Goal: Task Accomplishment & Management: Manage account settings

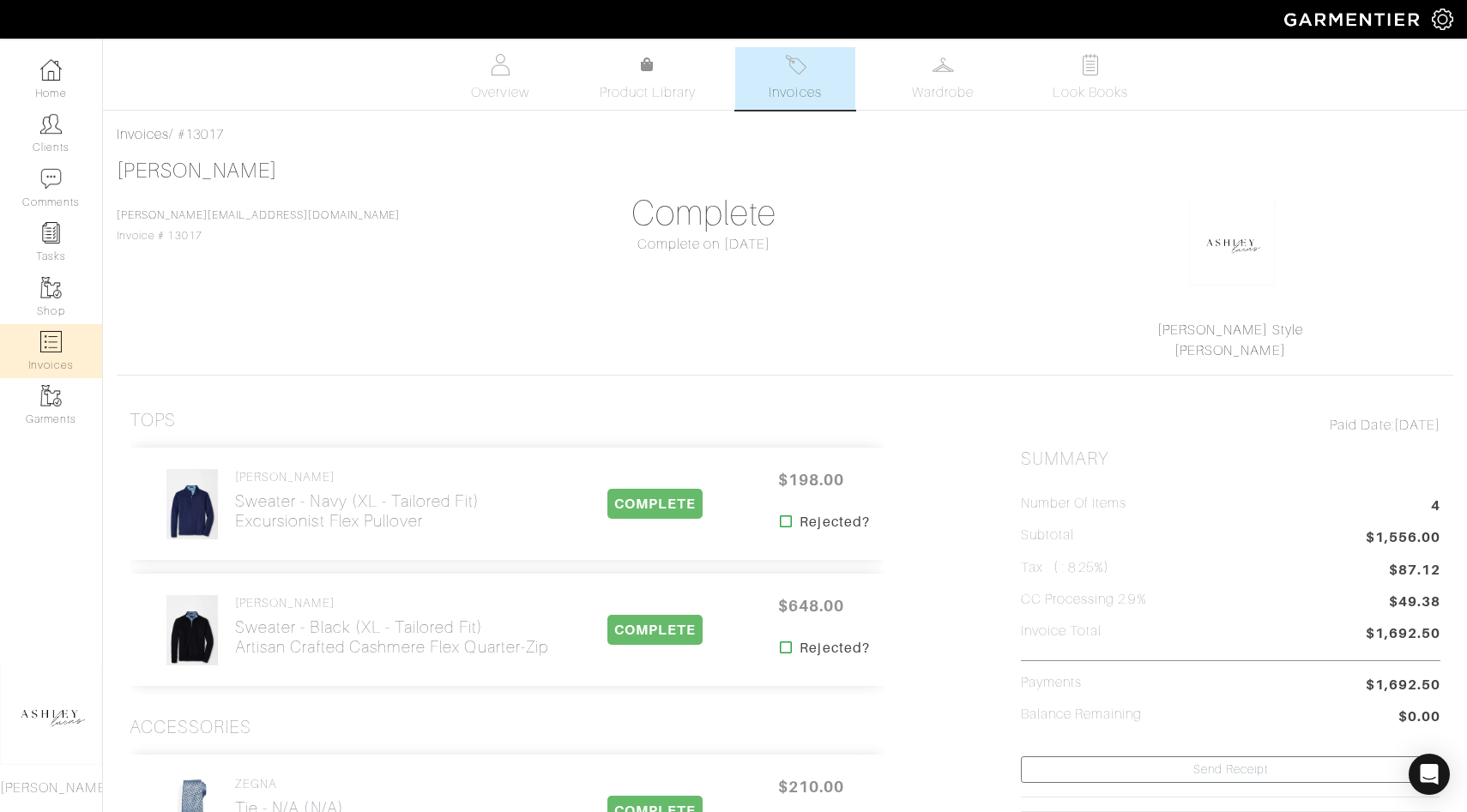
click at [67, 348] on link "Invoices" at bounding box center [51, 351] width 102 height 54
select select
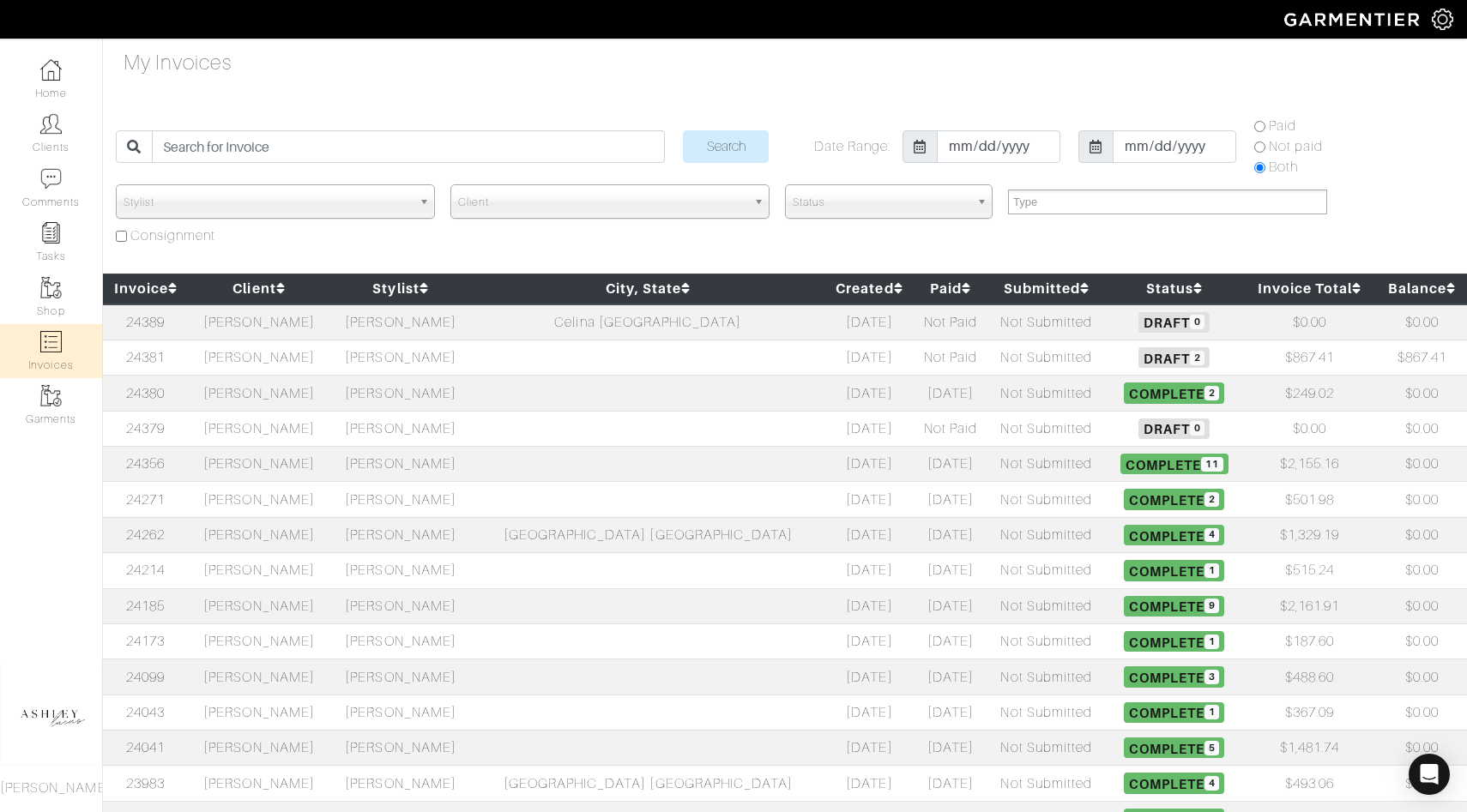
click at [1110, 427] on h5 "Draft 0" at bounding box center [1174, 429] width 130 height 20
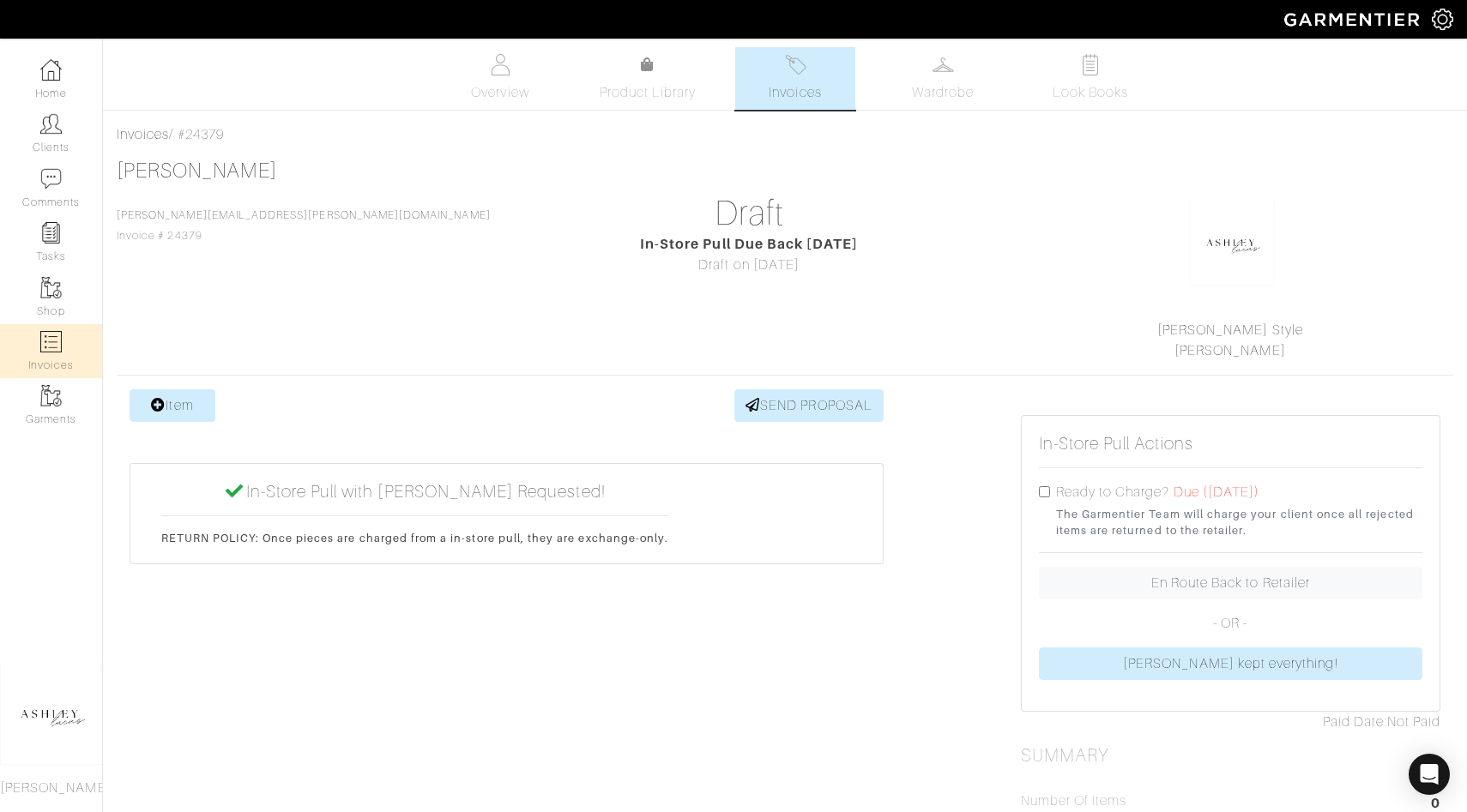
click at [28, 361] on link "Invoices" at bounding box center [51, 351] width 102 height 54
select select
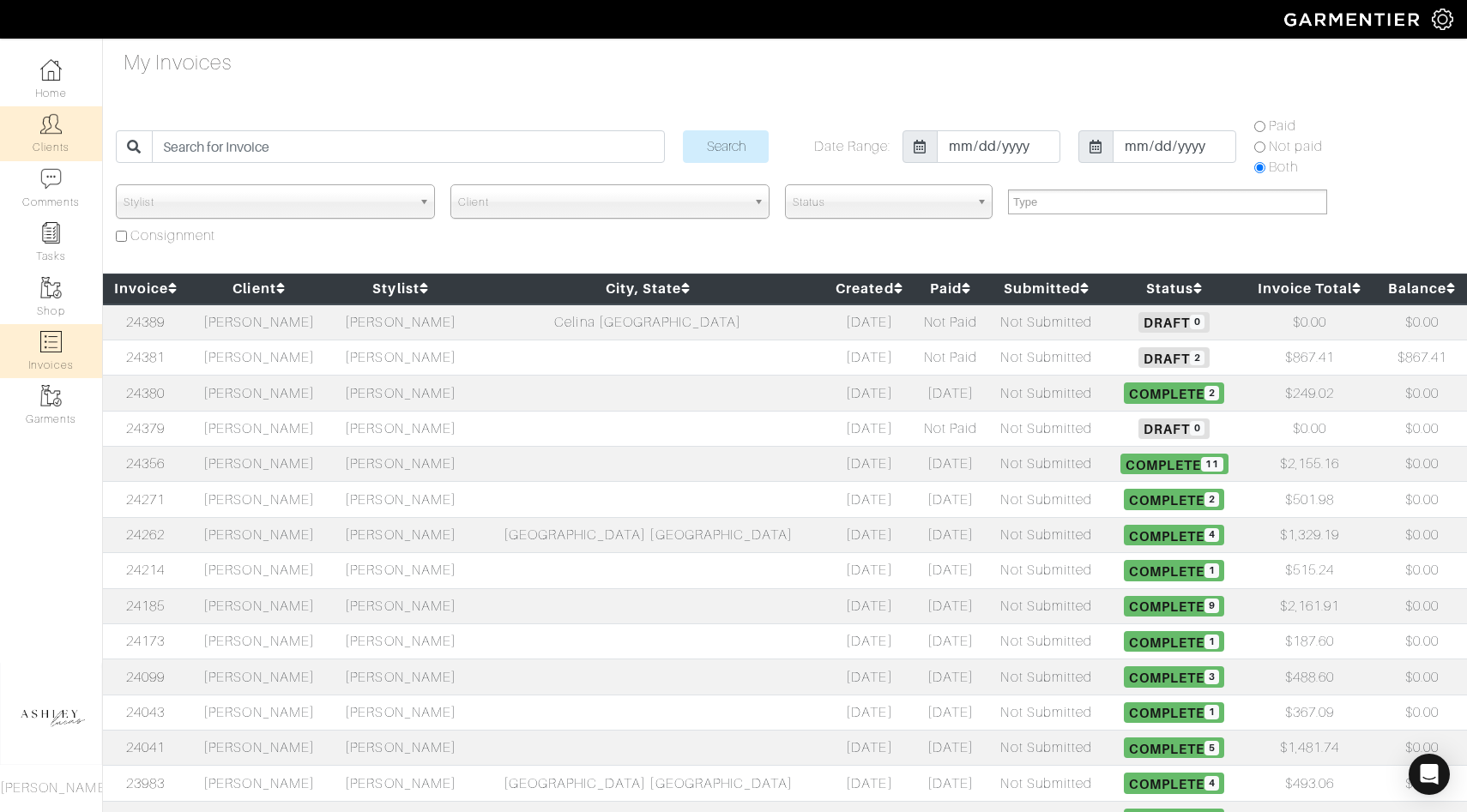
click at [61, 151] on link "Clients" at bounding box center [51, 133] width 102 height 54
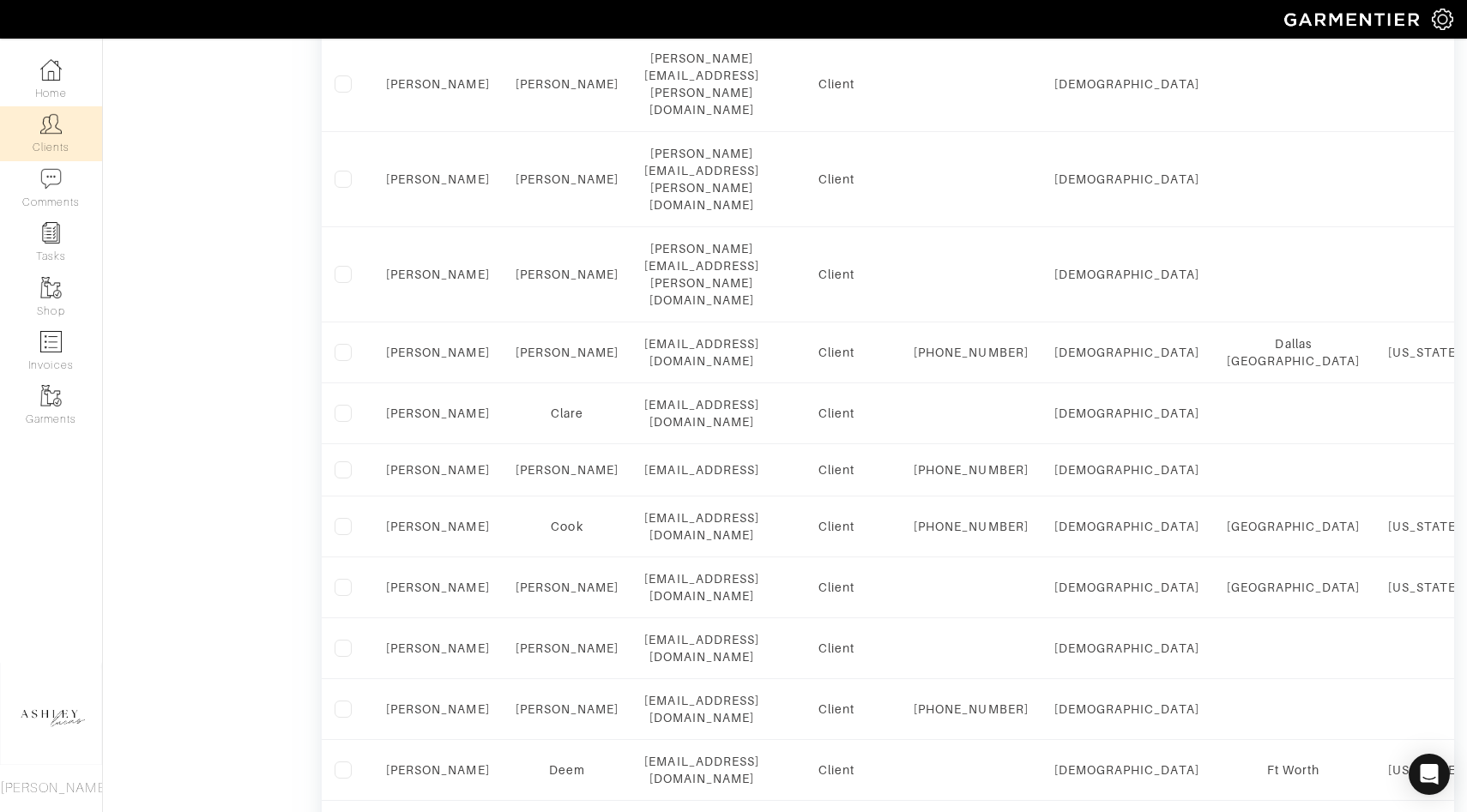
scroll to position [1118, 0]
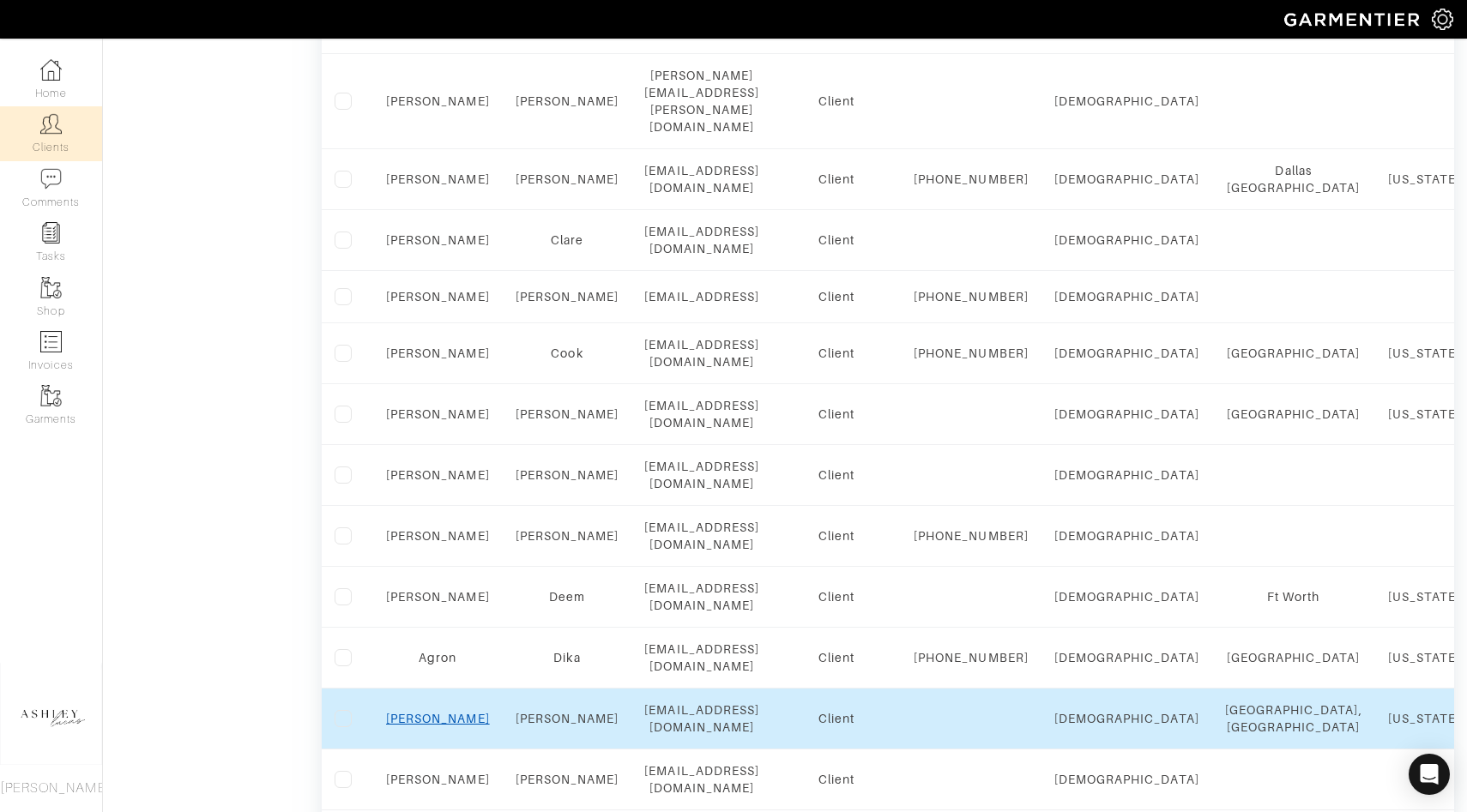
click at [445, 712] on link "Chad" at bounding box center [438, 718] width 104 height 14
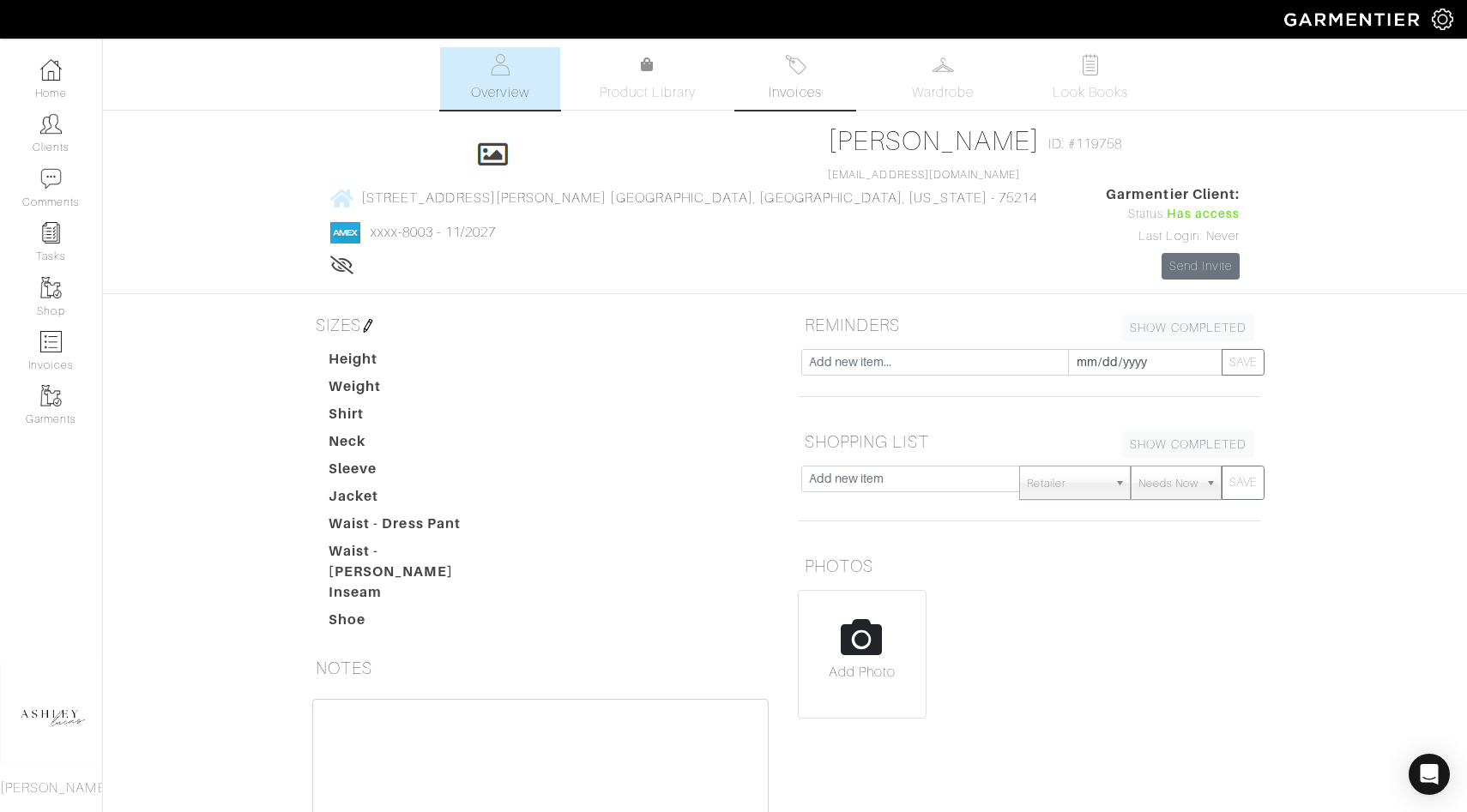
click at [801, 80] on link "Invoices" at bounding box center [796, 79] width 120 height 63
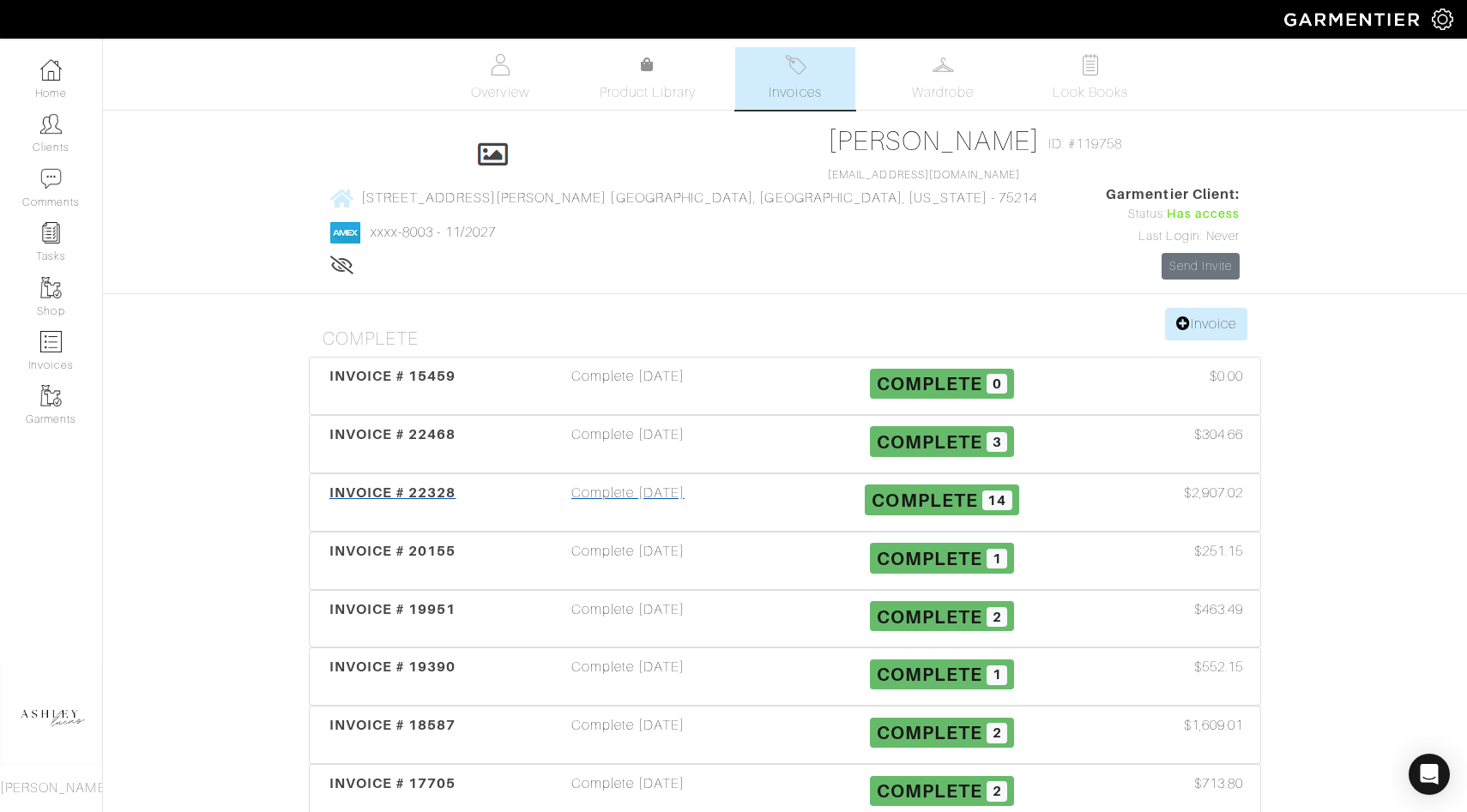
click at [942, 490] on span "Complete" at bounding box center [924, 500] width 106 height 21
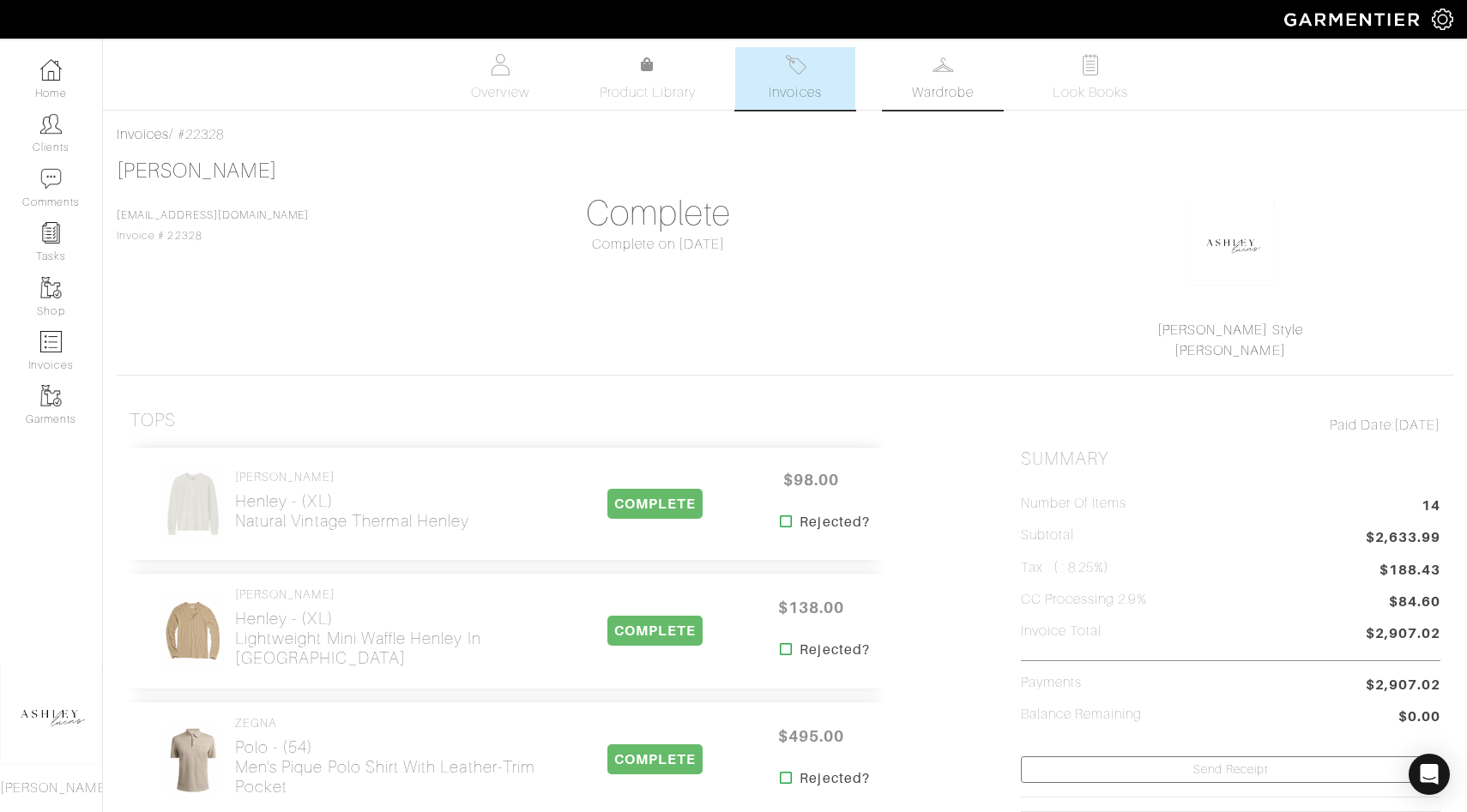
click at [959, 72] on link "Wardrobe" at bounding box center [943, 79] width 120 height 63
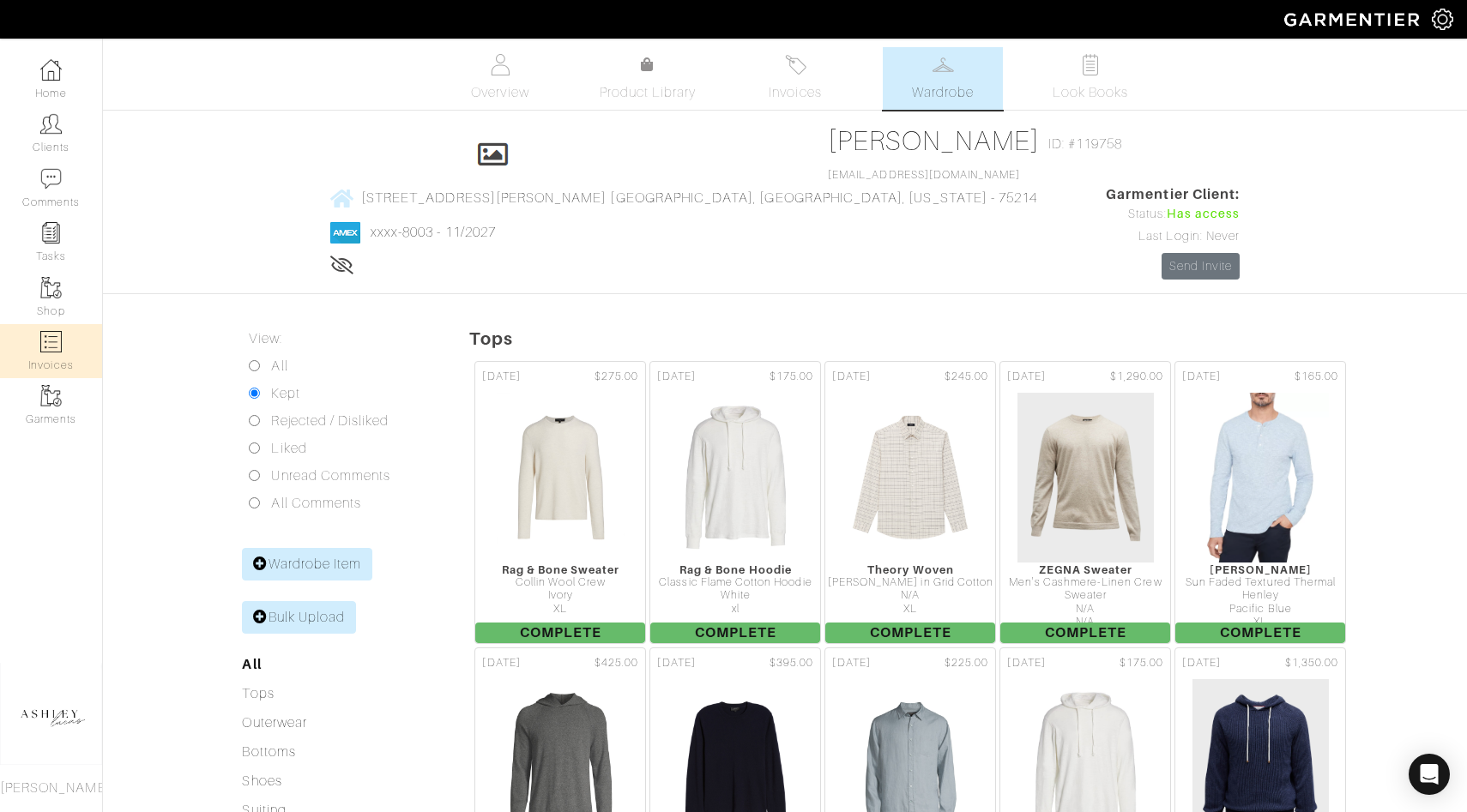
click at [59, 360] on link "Invoices" at bounding box center [51, 351] width 102 height 54
select select
